Goal: Task Accomplishment & Management: Use online tool/utility

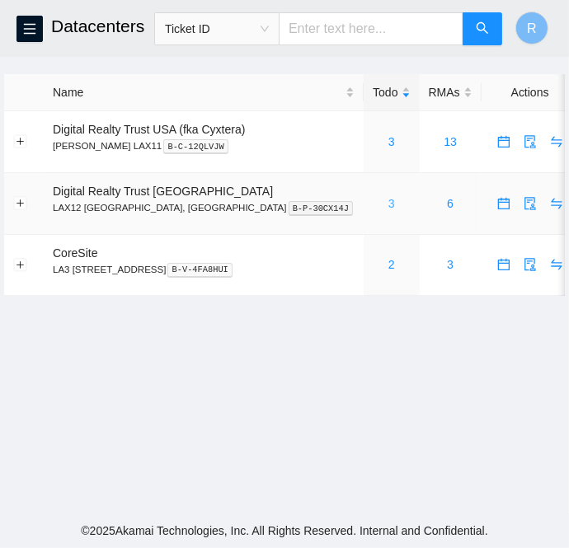
click at [388, 201] on link "3" at bounding box center [391, 203] width 7 height 13
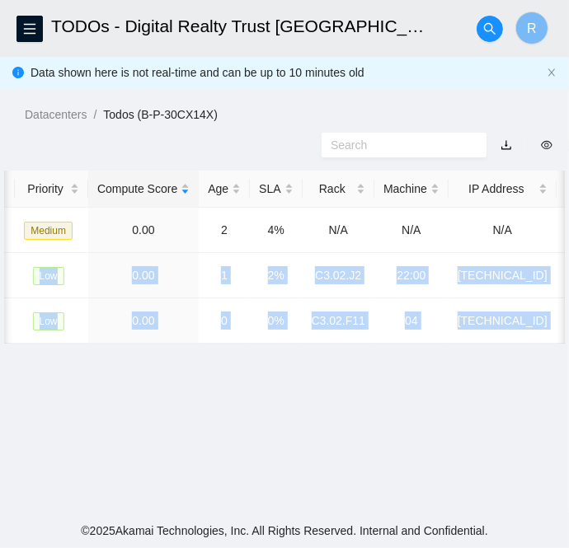
scroll to position [0, 600]
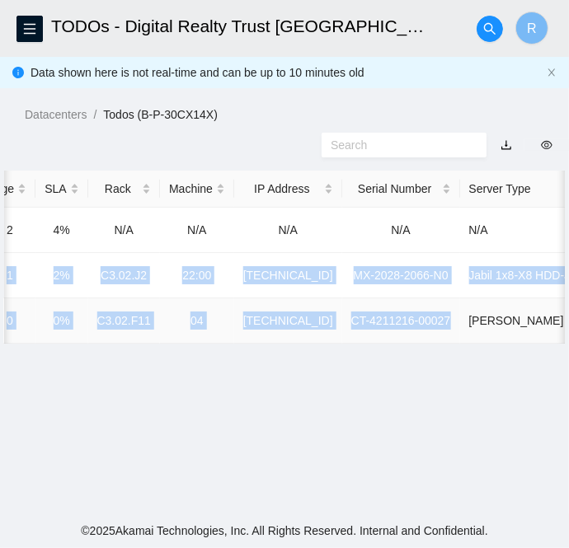
drag, startPoint x: 49, startPoint y: 275, endPoint x: 424, endPoint y: 315, distance: 377.2
click at [424, 315] on tbody "B-V-5WZTZH3 FABRIC-LAX 40285 Medium 0.00 2 4% N/A N/A N/A N/A N/A B-V-5WL7ND3 D…" at bounding box center [162, 276] width 1517 height 136
copy tbody "B-V-5WL7ND3 DAS-LAX 39618 Low 0.00 1 2% C3.02.J2 22:00 [TECHNICAL_ID] MX-2028-2…"
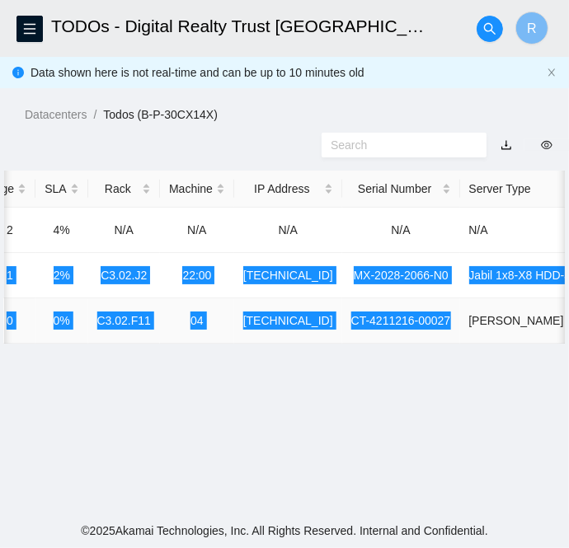
scroll to position [0, 0]
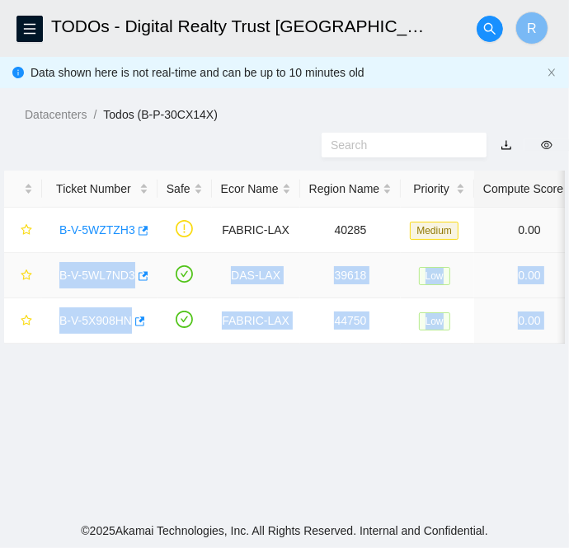
click at [99, 269] on link "B-V-5WL7ND3" at bounding box center [97, 275] width 76 height 13
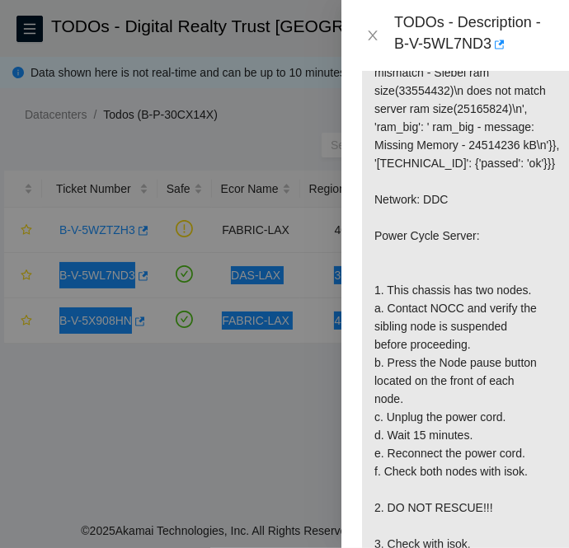
scroll to position [428, 0]
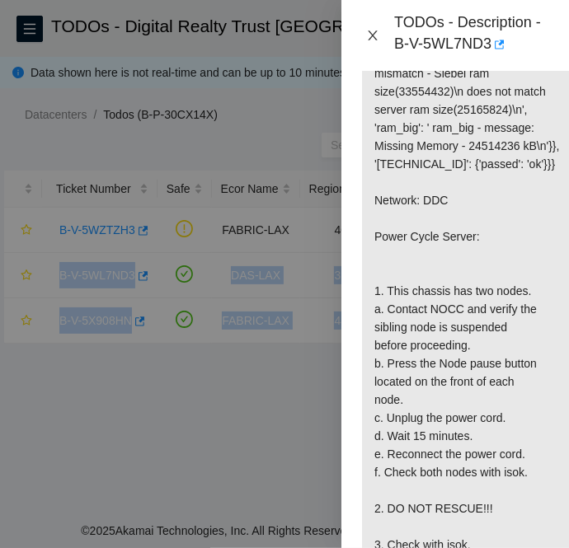
click at [369, 39] on icon "close" at bounding box center [372, 36] width 9 height 10
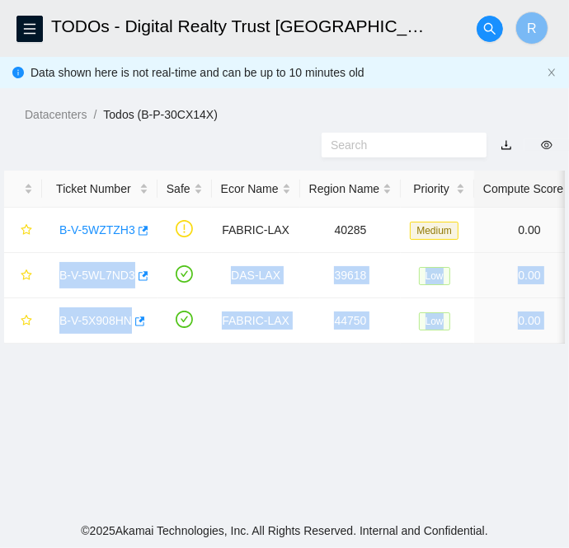
scroll to position [373, 0]
click at [87, 318] on link "B-V-5X908HN" at bounding box center [95, 320] width 73 height 13
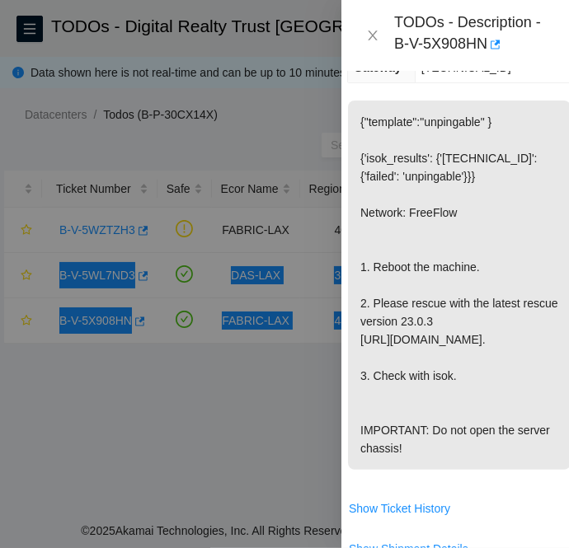
scroll to position [0, 15]
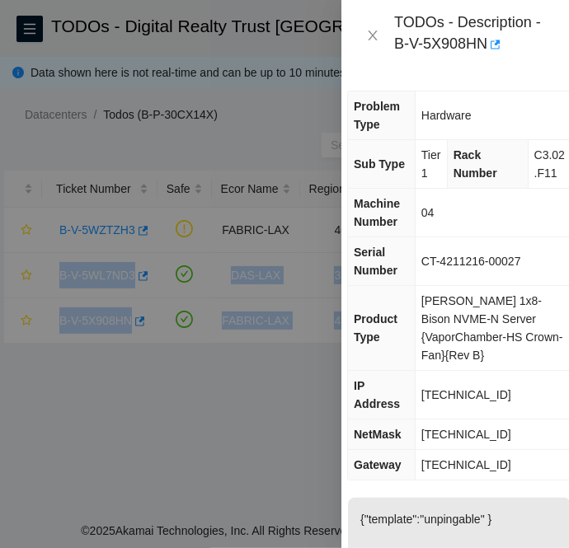
click at [450, 393] on span "[TECHNICAL_ID]" at bounding box center [466, 394] width 90 height 13
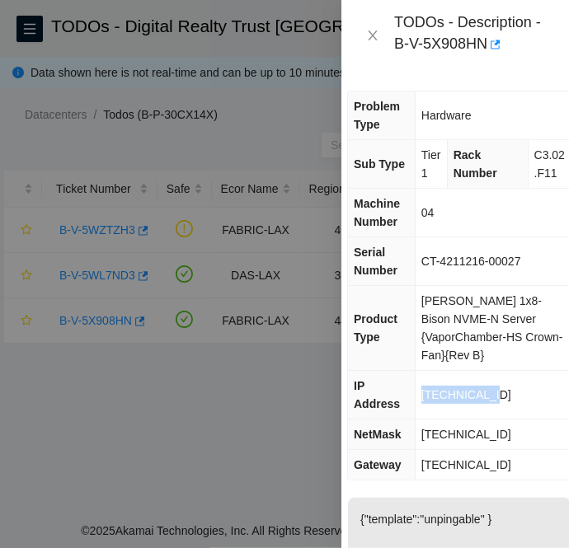
click at [450, 393] on span "[TECHNICAL_ID]" at bounding box center [466, 394] width 90 height 13
click at [448, 437] on span "[TECHNICAL_ID]" at bounding box center [466, 434] width 90 height 13
copy span "[TECHNICAL_ID]"
click at [453, 464] on span "[TECHNICAL_ID]" at bounding box center [466, 464] width 90 height 13
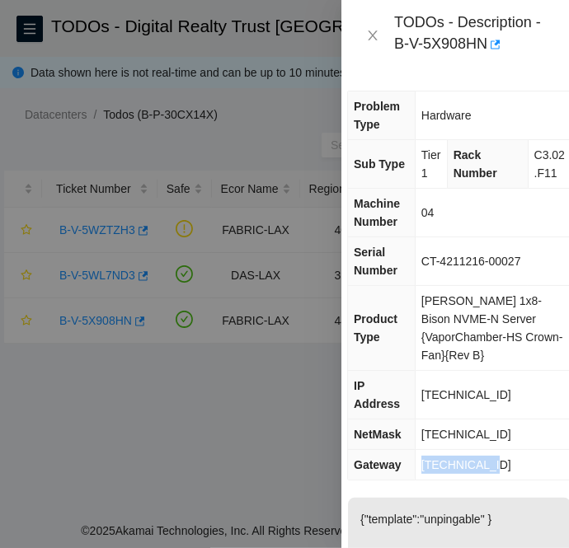
click at [453, 464] on span "[TECHNICAL_ID]" at bounding box center [466, 464] width 90 height 13
copy span "[TECHNICAL_ID]"
drag, startPoint x: 420, startPoint y: 276, endPoint x: 538, endPoint y: 279, distance: 117.1
click at [538, 279] on td "CT-4211216-00027" at bounding box center [493, 261] width 156 height 49
copy span "CT-4211216-00027"
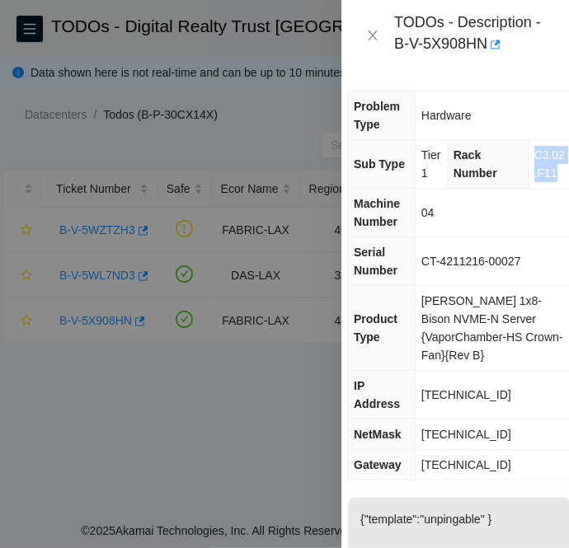
drag, startPoint x: 525, startPoint y: 156, endPoint x: 541, endPoint y: 193, distance: 40.3
click at [541, 189] on td "C3.02.F11" at bounding box center [549, 164] width 43 height 49
copy span "C3.02.F11"
drag, startPoint x: 440, startPoint y: 232, endPoint x: 414, endPoint y: 232, distance: 26.4
click at [414, 232] on tr "Machine Number 04" at bounding box center [459, 213] width 223 height 49
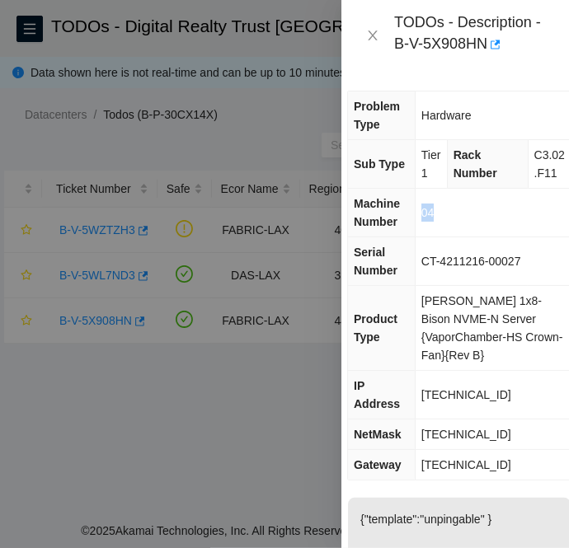
copy tr "04"
click at [251, 460] on div at bounding box center [284, 274] width 569 height 548
